Goal: Check status

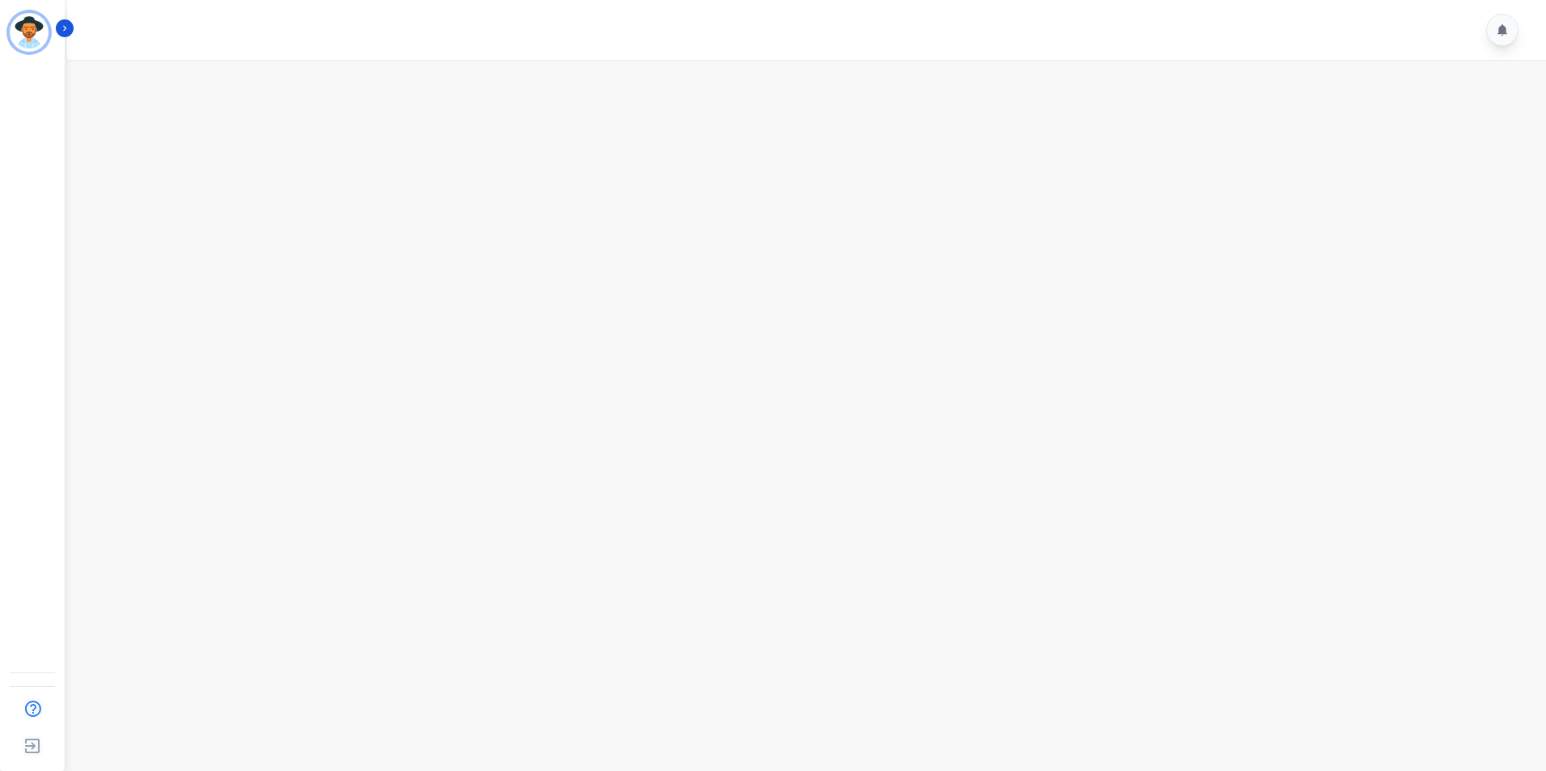
click at [658, 429] on main at bounding box center [804, 445] width 1484 height 771
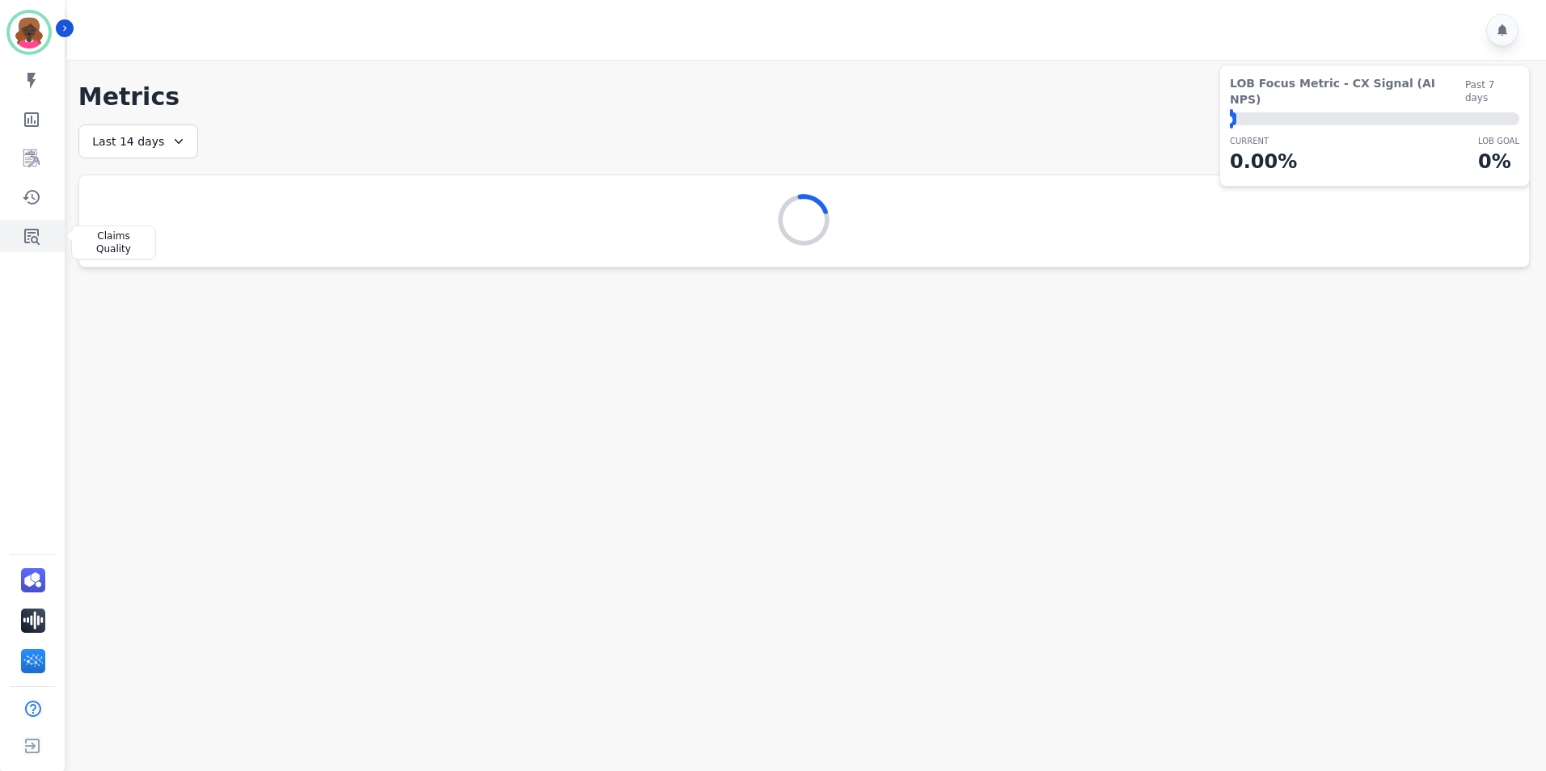
click at [12, 239] on link "Sidebar" at bounding box center [33, 236] width 62 height 32
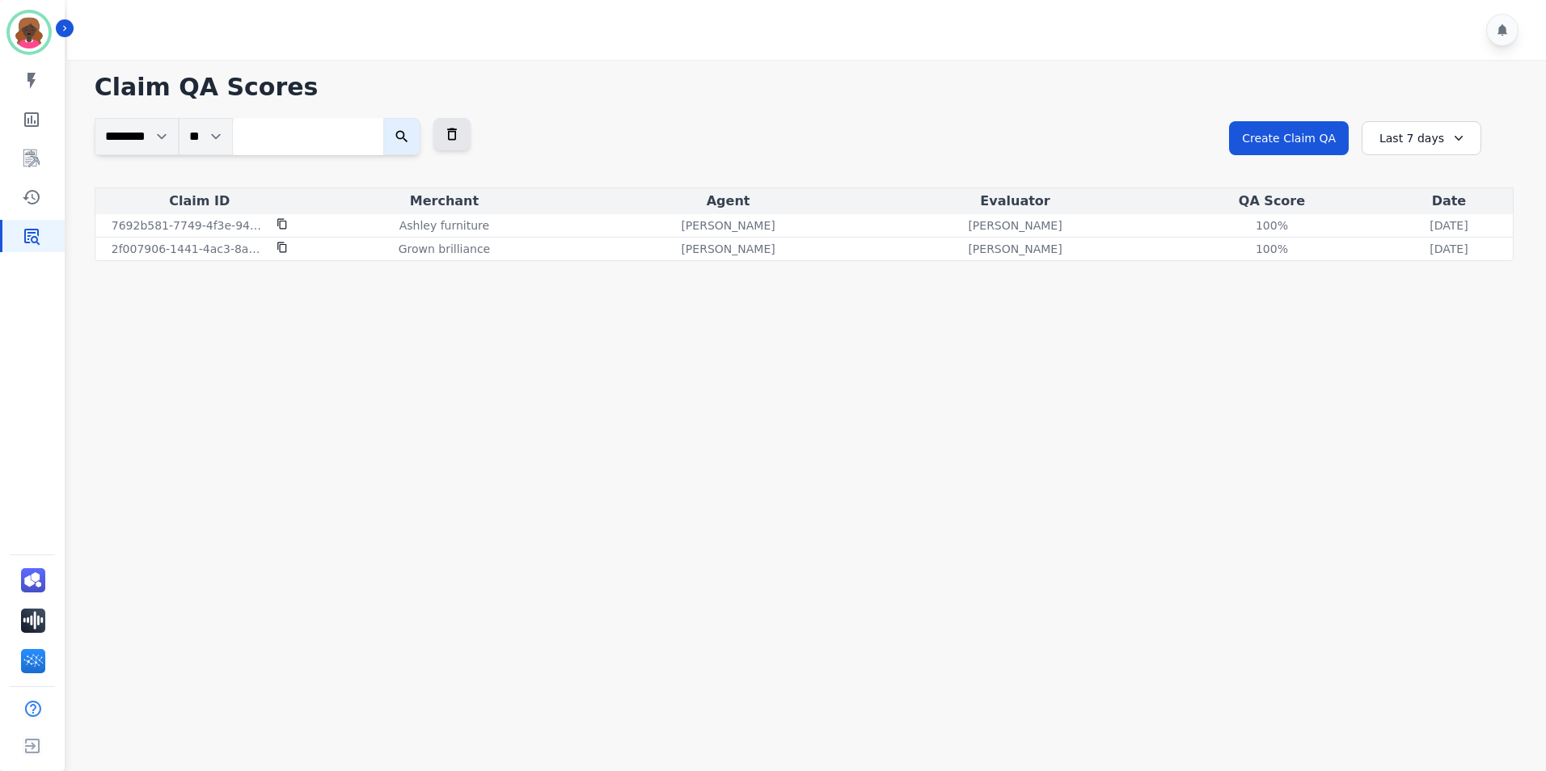
click at [1436, 131] on div "Last 7 days" at bounding box center [1422, 138] width 120 height 34
click at [1421, 261] on li "Last 14 days" at bounding box center [1432, 256] width 81 height 16
click at [1397, 134] on div "Last 14 days" at bounding box center [1422, 138] width 120 height 34
click at [1410, 317] on li "Last 12 months" at bounding box center [1432, 322] width 81 height 32
